Goal: Task Accomplishment & Management: Use online tool/utility

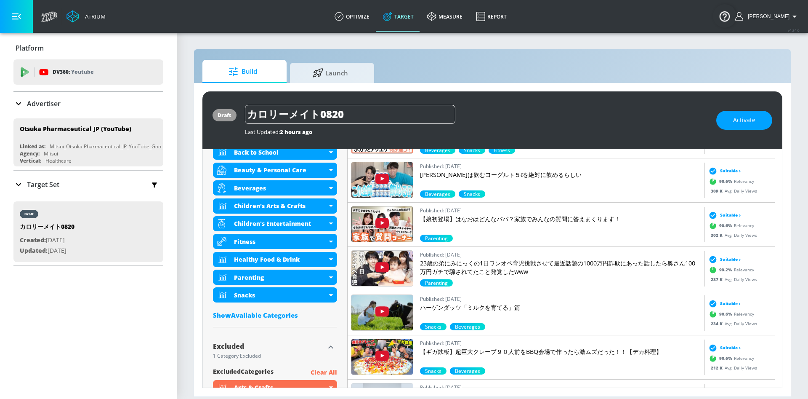
scroll to position [400, 0]
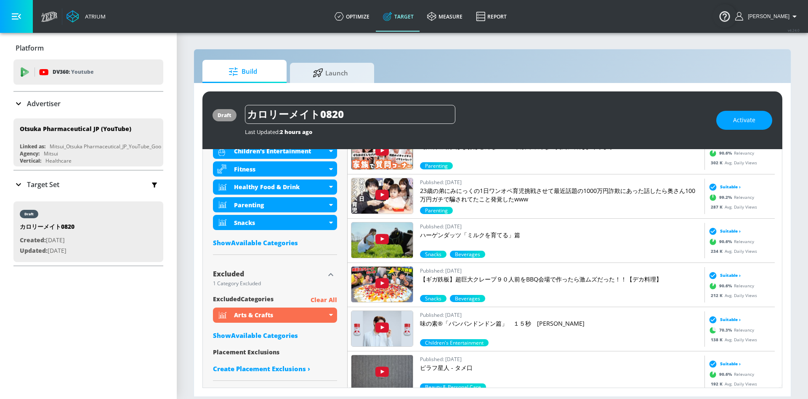
click at [323, 300] on p "Clear All" at bounding box center [324, 300] width 27 height 11
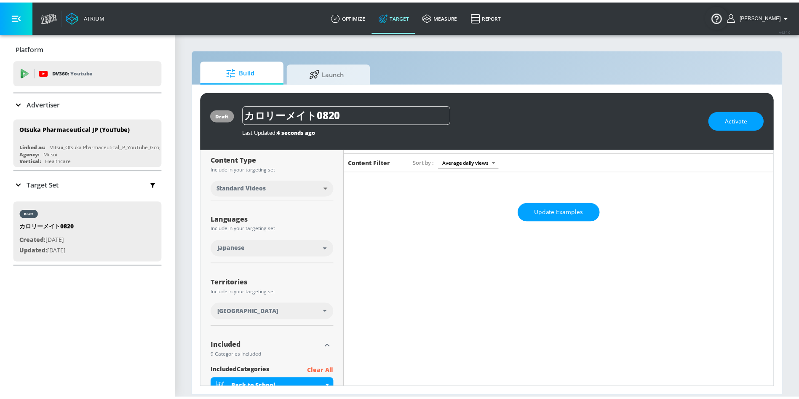
scroll to position [0, 0]
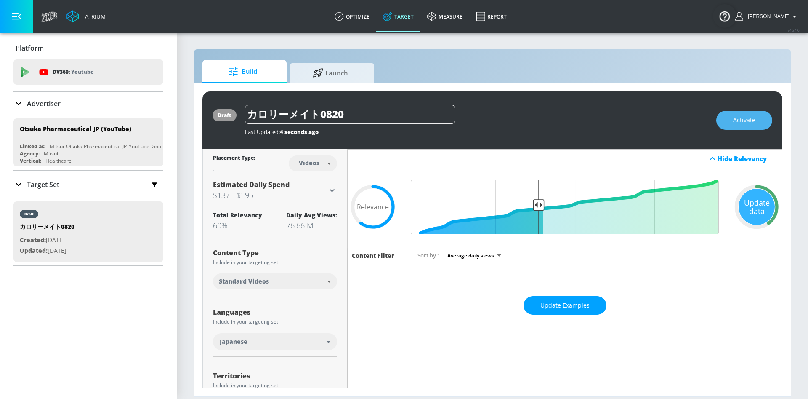
click at [761, 117] on button "Activate" at bounding box center [745, 120] width 56 height 19
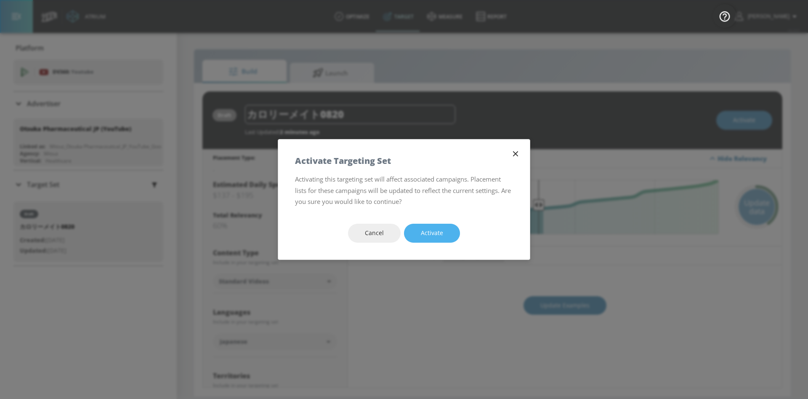
click at [432, 236] on span "Activate" at bounding box center [432, 233] width 22 height 11
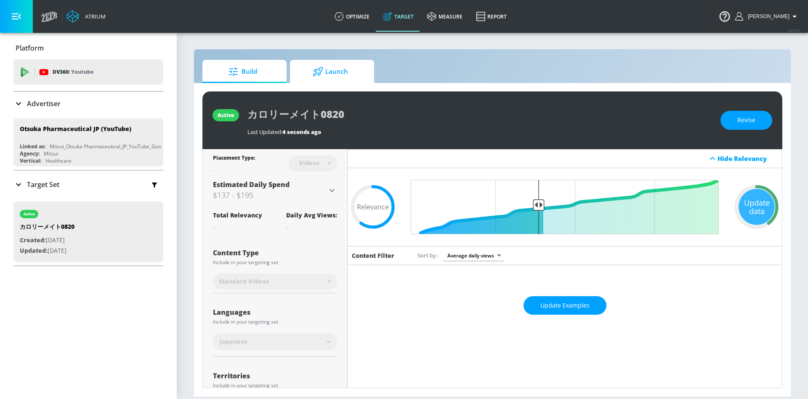
click at [337, 80] on span "Launch" at bounding box center [331, 71] width 64 height 20
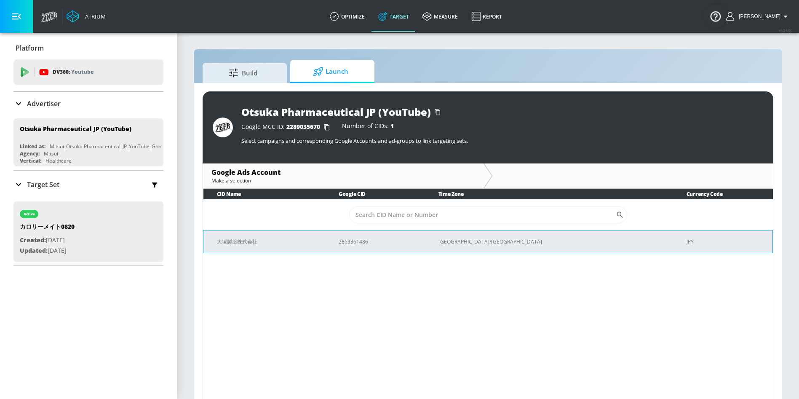
click at [298, 246] on td "大塚製薬株式会社" at bounding box center [264, 241] width 122 height 23
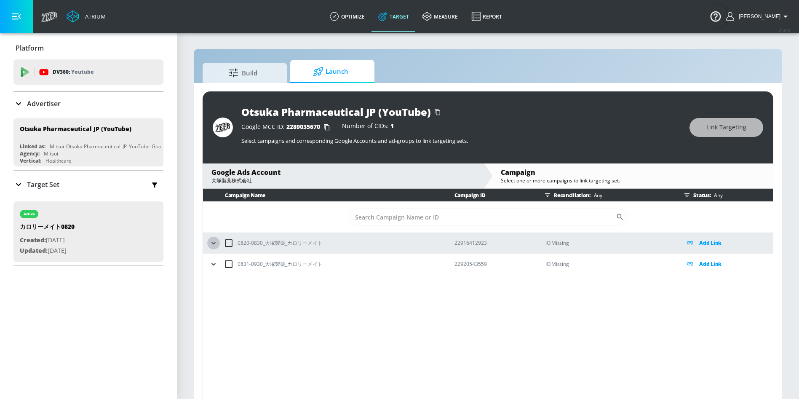
click at [216, 245] on icon "button" at bounding box center [213, 243] width 8 height 8
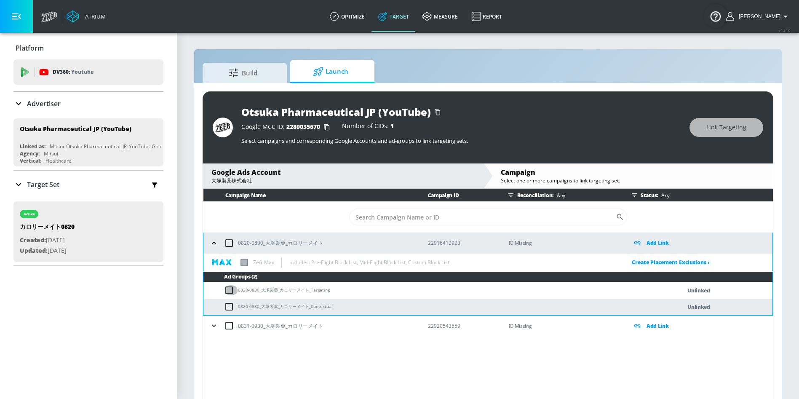
click at [227, 289] on input "checkbox" at bounding box center [231, 290] width 14 height 10
checkbox input "true"
click at [208, 330] on div "0831-0930_大塚製薬_カロリーメイト" at bounding box center [311, 326] width 207 height 18
click at [211, 326] on icon "button" at bounding box center [214, 325] width 8 height 8
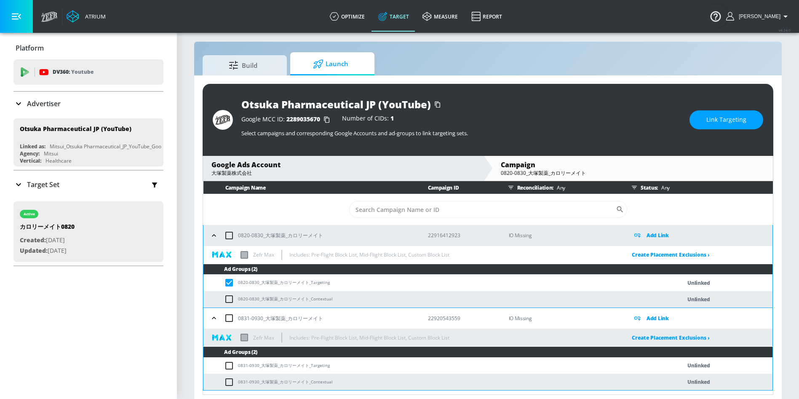
scroll to position [12, 0]
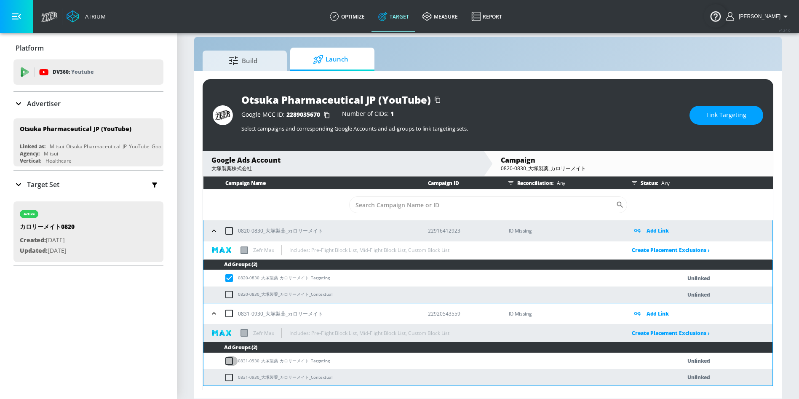
click at [229, 362] on input "checkbox" at bounding box center [231, 361] width 14 height 10
checkbox input "true"
click at [127, 357] on div "Platform DV360: Youtube DV360: Youtube Advertiser Sort By A-Z asc ​ Otsuka Phar…" at bounding box center [88, 216] width 177 height 366
click at [738, 122] on button "Link Targeting" at bounding box center [726, 115] width 74 height 19
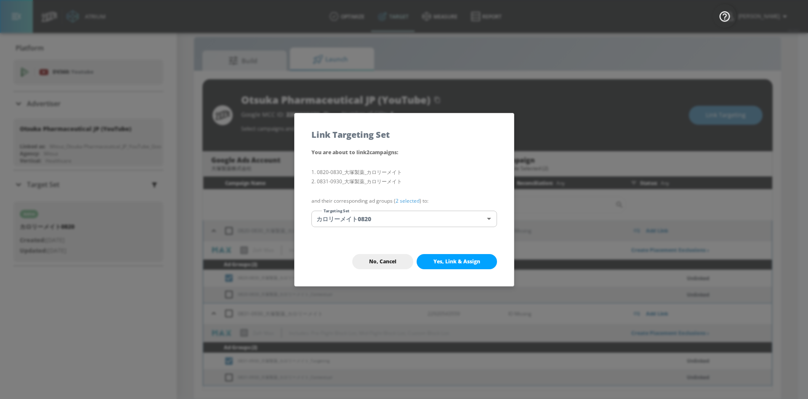
click at [458, 261] on span "Yes, Link & Assign" at bounding box center [457, 261] width 47 height 7
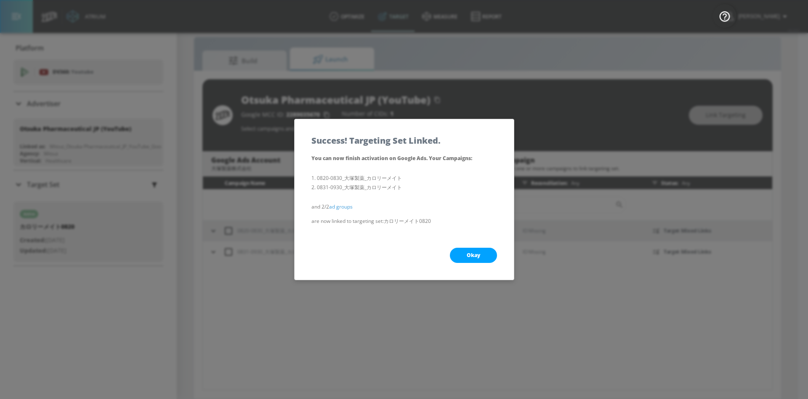
click at [482, 255] on button "Okay" at bounding box center [473, 255] width 47 height 15
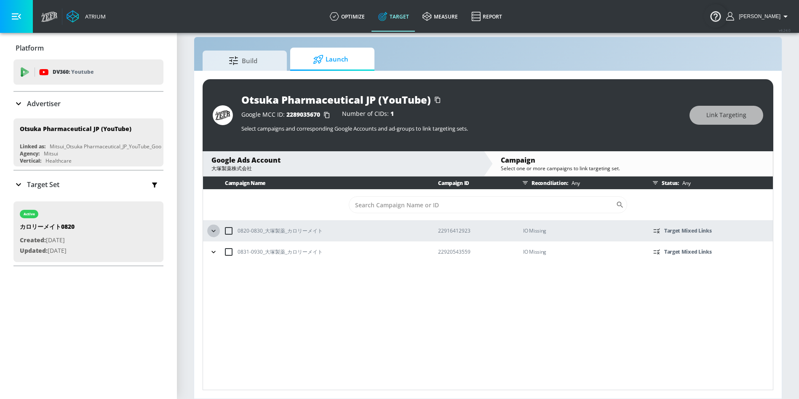
click at [211, 227] on icon "button" at bounding box center [213, 231] width 8 height 8
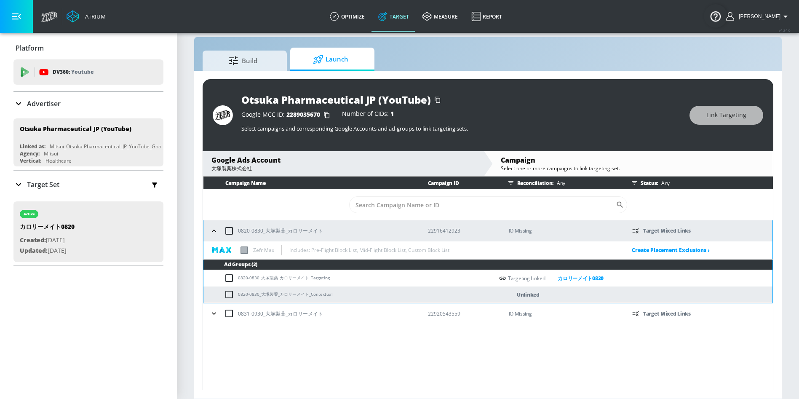
click at [215, 312] on icon "button" at bounding box center [214, 313] width 8 height 8
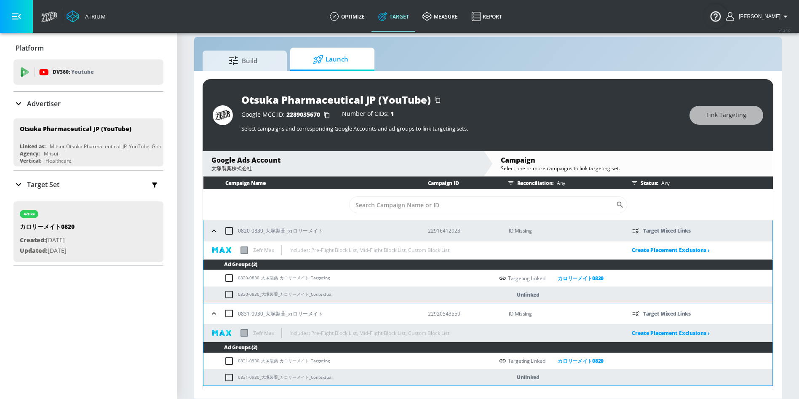
drag, startPoint x: 59, startPoint y: 338, endPoint x: 79, endPoint y: 268, distance: 72.8
click at [59, 338] on div "Platform DV360: Youtube DV360: Youtube Advertiser Sort By A-Z asc ​ Otsuka Phar…" at bounding box center [88, 216] width 177 height 366
